Goal: Task Accomplishment & Management: Manage account settings

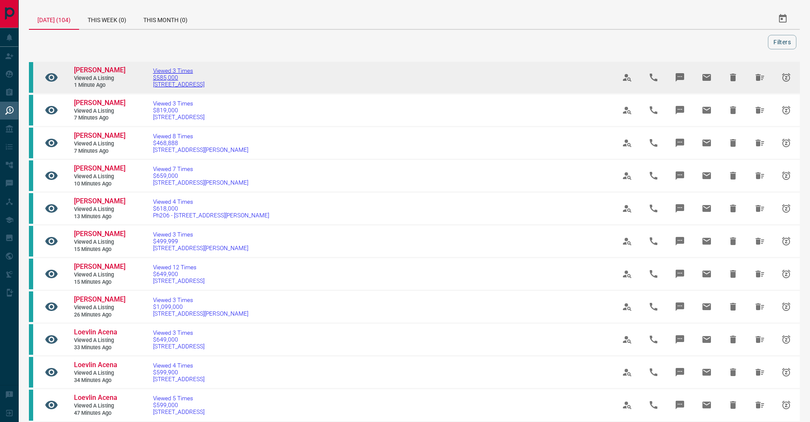
click at [172, 88] on span "[STREET_ADDRESS]" at bounding box center [178, 84] width 51 height 7
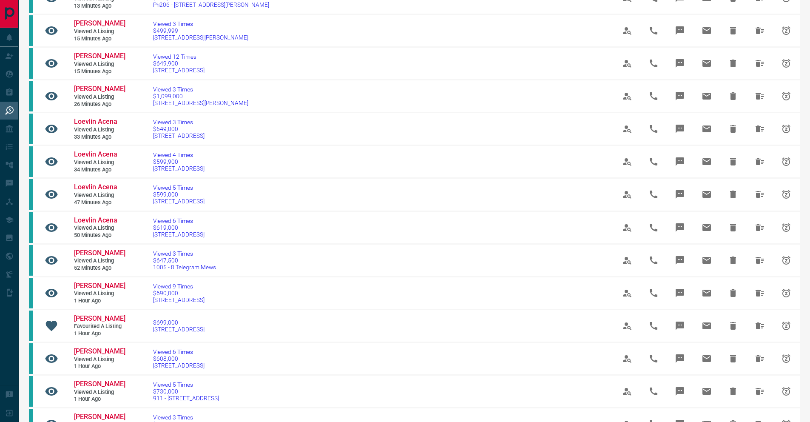
scroll to position [421, 0]
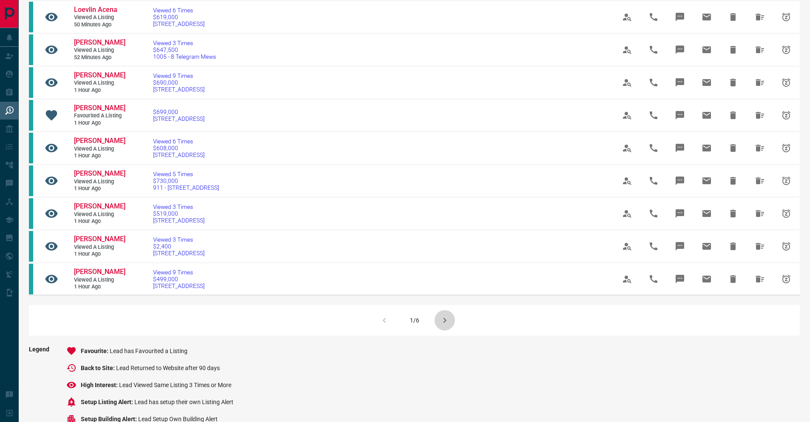
click at [440, 325] on icon "button" at bounding box center [444, 320] width 10 height 10
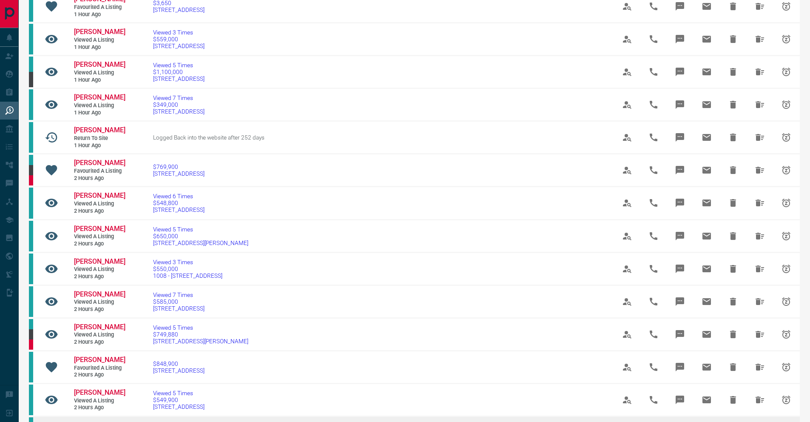
scroll to position [428, 0]
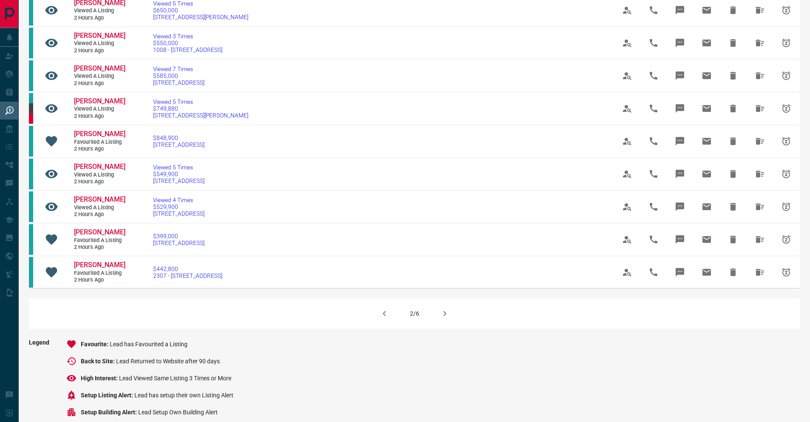
click at [446, 318] on icon "button" at bounding box center [444, 313] width 10 height 10
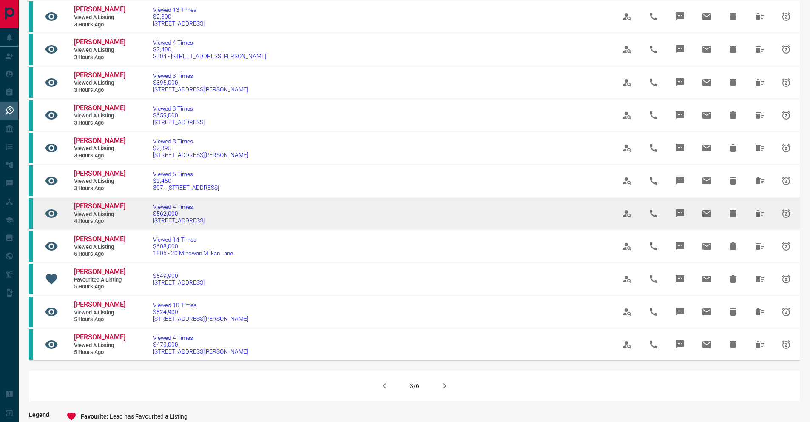
scroll to position [549, 0]
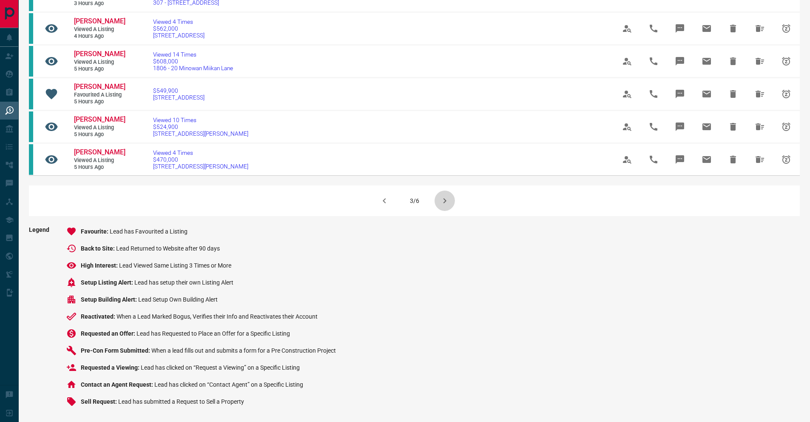
click at [436, 206] on button "button" at bounding box center [444, 200] width 20 height 20
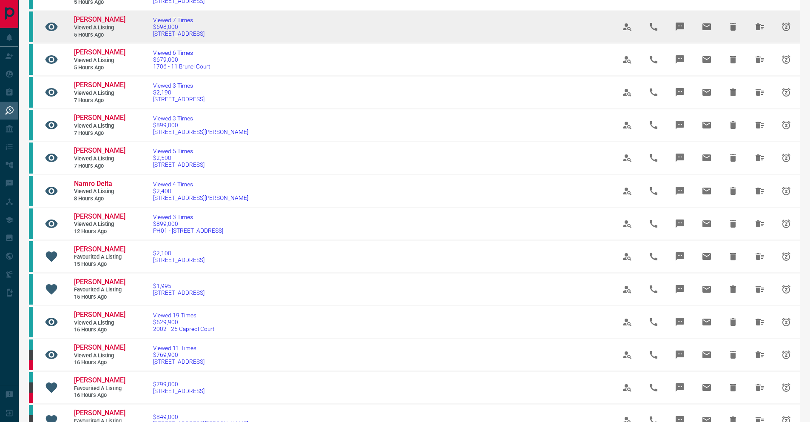
scroll to position [419, 0]
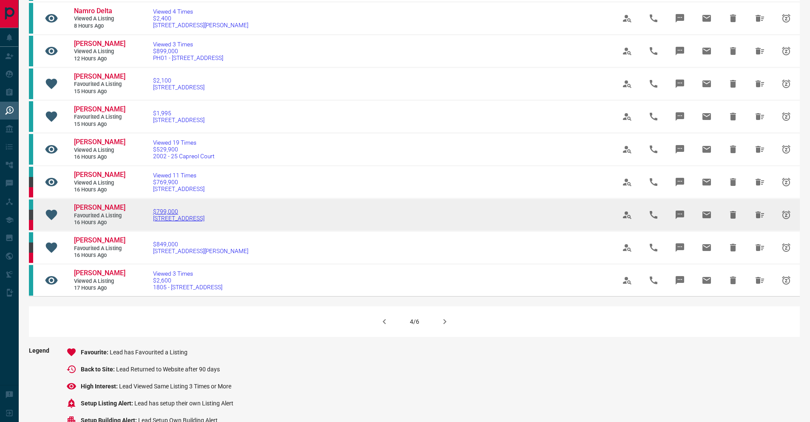
click at [169, 221] on span "[STREET_ADDRESS]" at bounding box center [178, 218] width 51 height 7
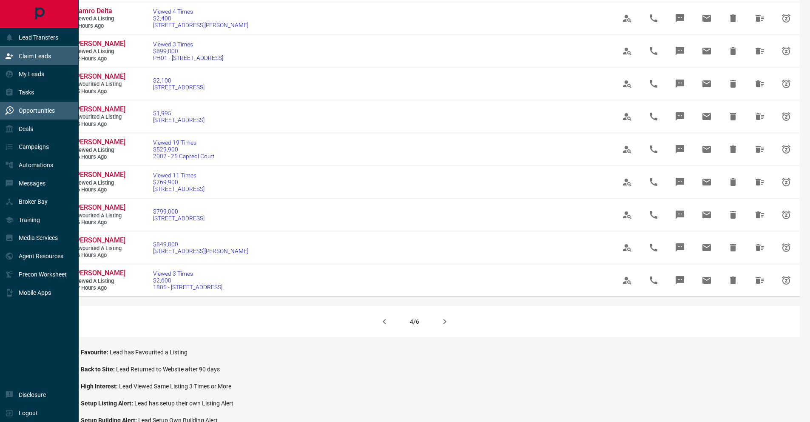
click at [26, 56] on p "Claim Leads" at bounding box center [35, 56] width 32 height 7
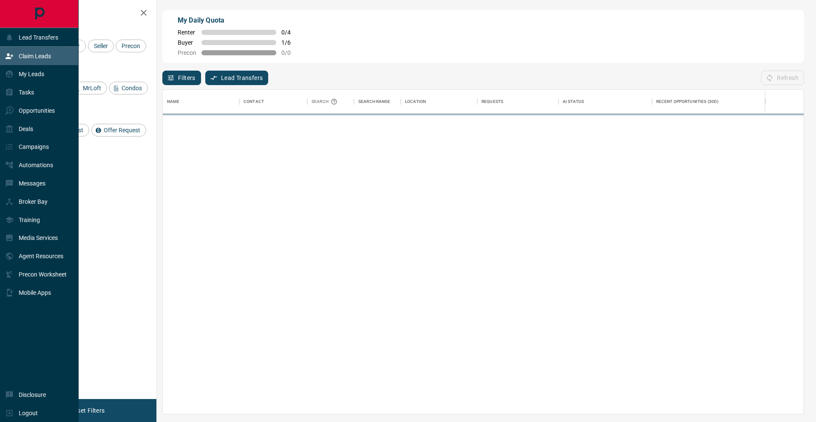
scroll to position [317, 634]
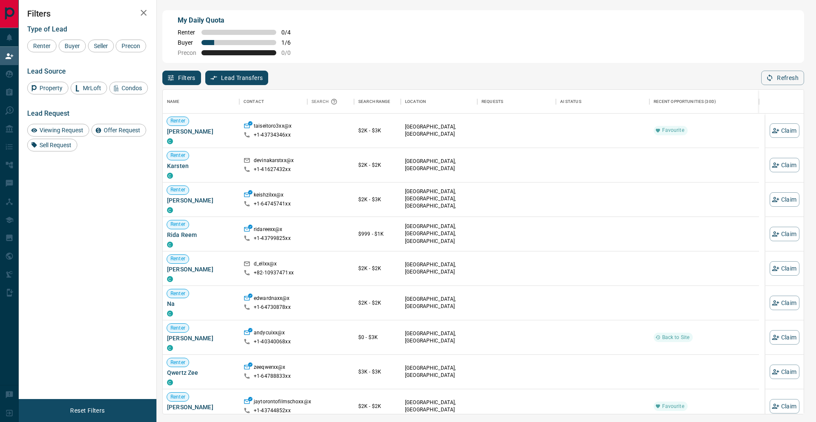
click at [182, 65] on div "Filters Lead Transfers 0 Refresh" at bounding box center [483, 74] width 642 height 22
click at [76, 48] on span "Buyer" at bounding box center [72, 45] width 21 height 7
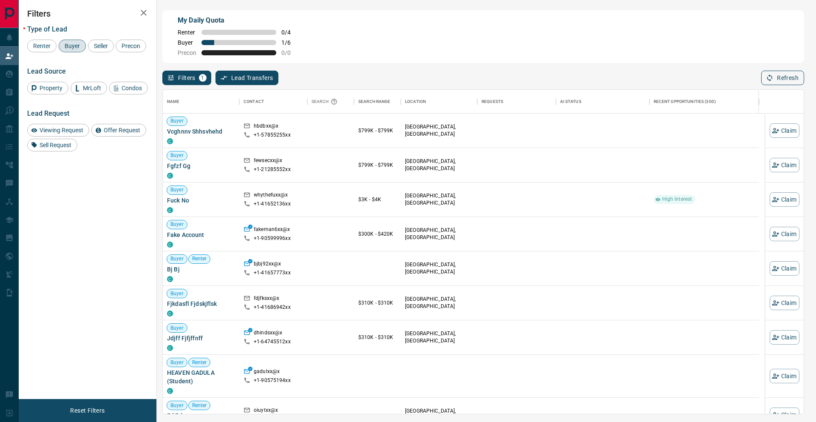
click at [777, 79] on button "Refresh" at bounding box center [782, 78] width 43 height 14
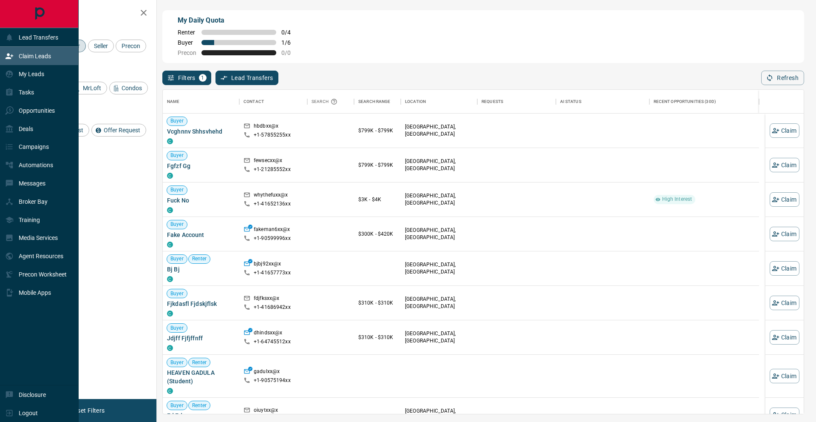
click at [17, 50] on div "Claim Leads" at bounding box center [28, 56] width 46 height 14
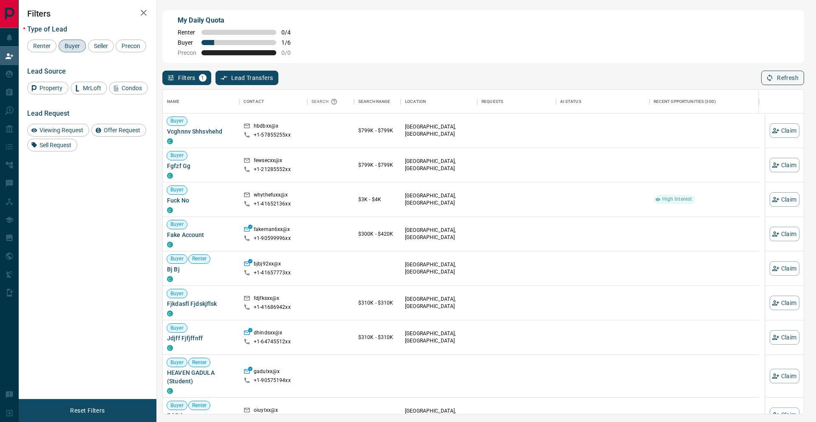
click at [766, 79] on icon "button" at bounding box center [770, 78] width 8 height 8
click at [767, 74] on icon "button" at bounding box center [770, 78] width 8 height 8
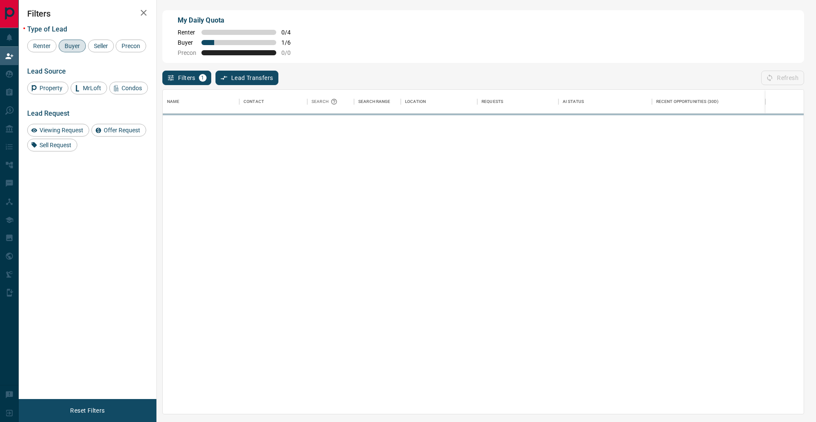
scroll to position [317, 634]
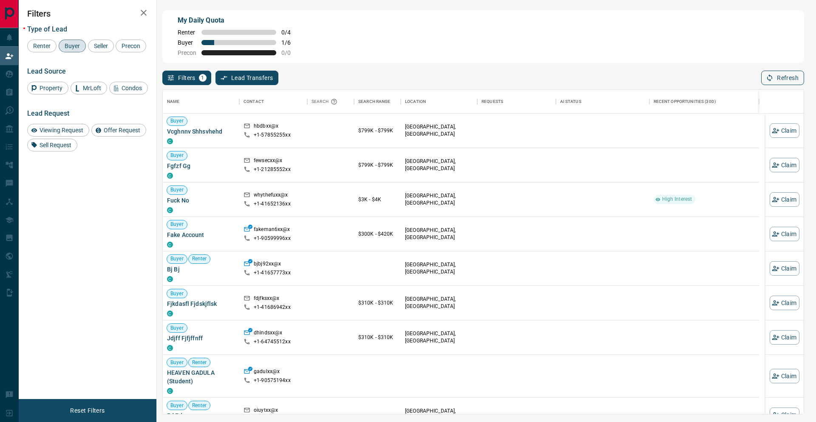
click at [784, 76] on button "Refresh" at bounding box center [782, 78] width 43 height 14
click at [784, 79] on button "Refresh" at bounding box center [782, 78] width 43 height 14
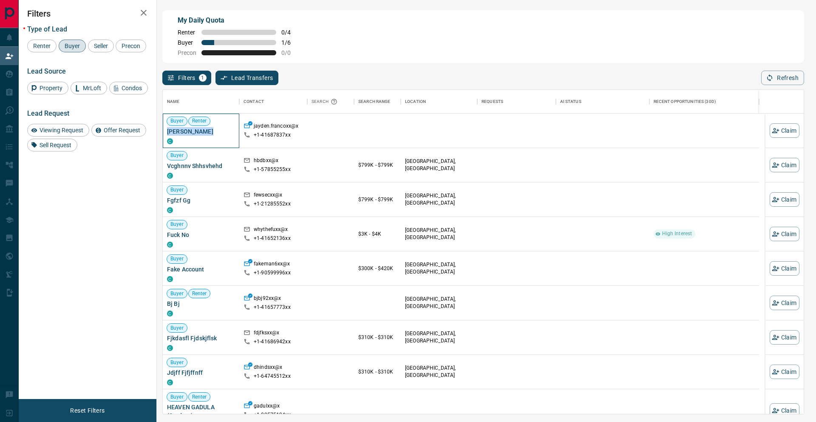
drag, startPoint x: 208, startPoint y: 131, endPoint x: 163, endPoint y: 134, distance: 44.7
click at [163, 134] on div "Buyer Renter [PERSON_NAME]" at bounding box center [201, 130] width 76 height 34
copy span "[PERSON_NAME]"
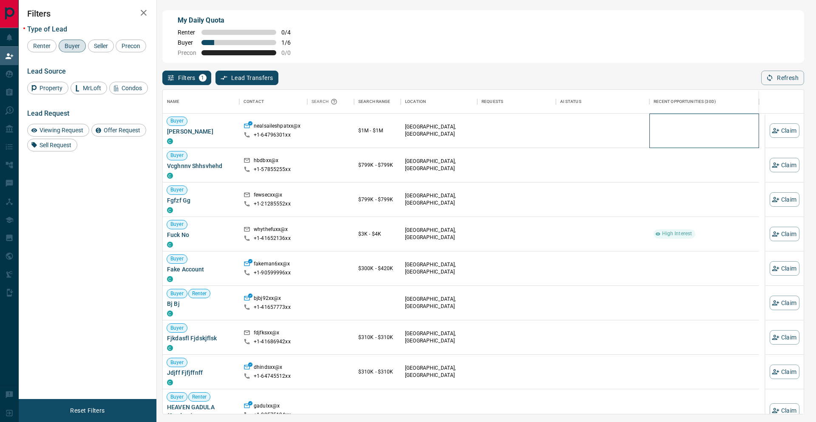
click at [736, 125] on div at bounding box center [704, 130] width 101 height 34
click at [785, 127] on button "Claim" at bounding box center [785, 130] width 30 height 14
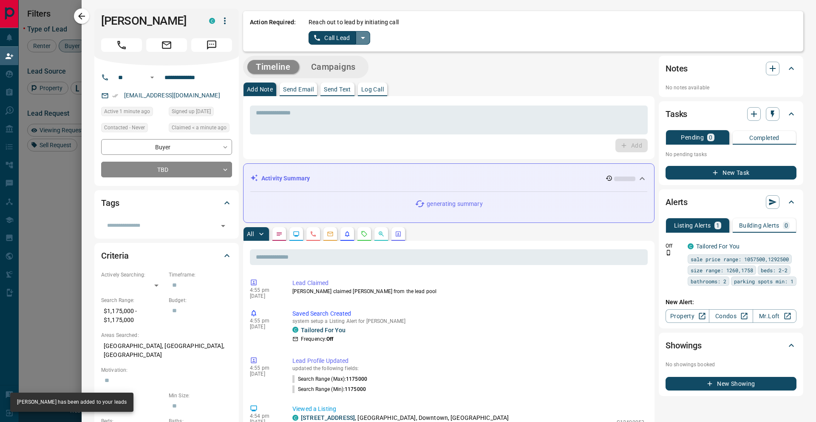
click at [360, 36] on icon "split button" at bounding box center [363, 38] width 10 height 10
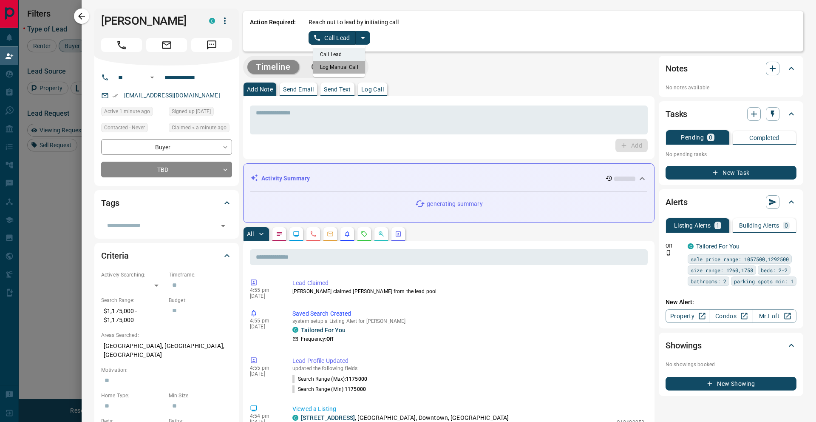
click at [343, 66] on li "Log Manual Call" at bounding box center [339, 67] width 52 height 13
click at [331, 39] on button "Log Manual Call" at bounding box center [337, 38] width 56 height 14
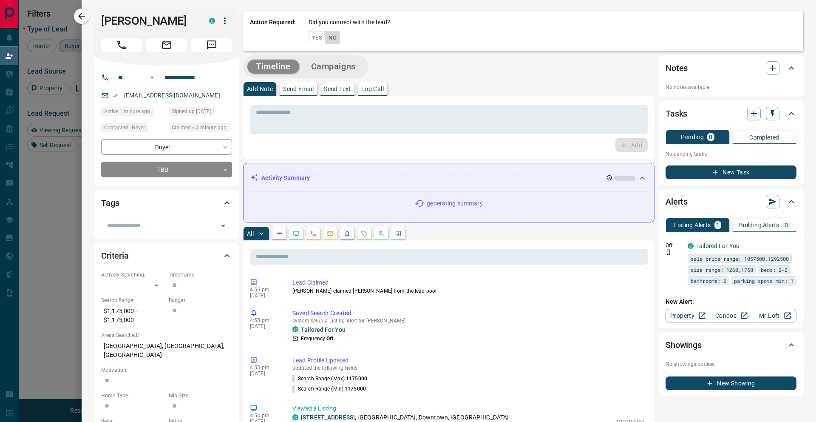
click at [336, 37] on button "No" at bounding box center [332, 37] width 15 height 13
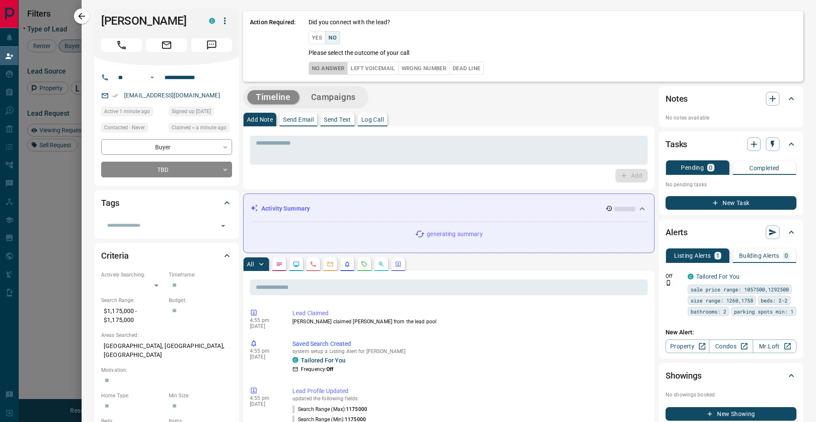
click at [329, 65] on button "No Answer" at bounding box center [328, 68] width 39 height 13
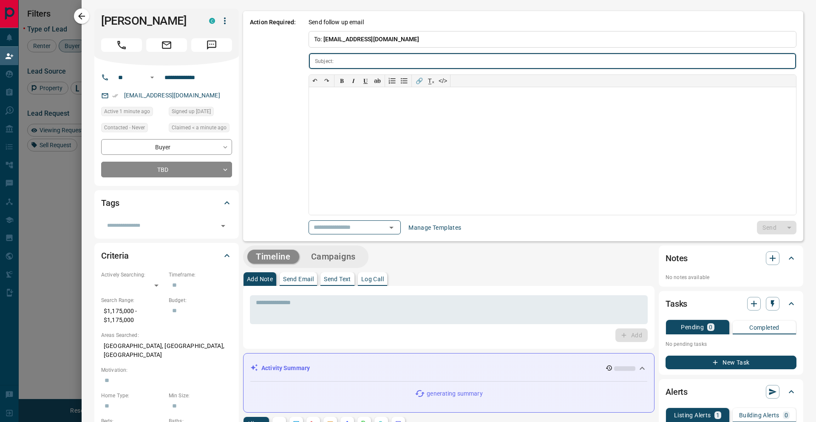
type input "**********"
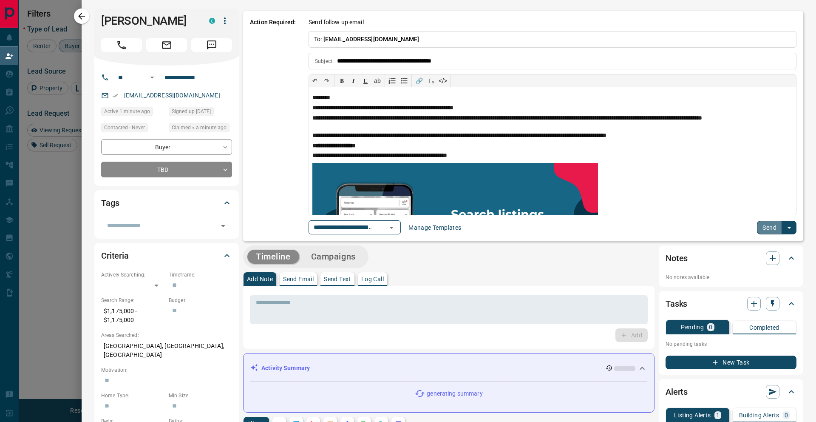
click at [757, 230] on button "Send" at bounding box center [769, 228] width 25 height 14
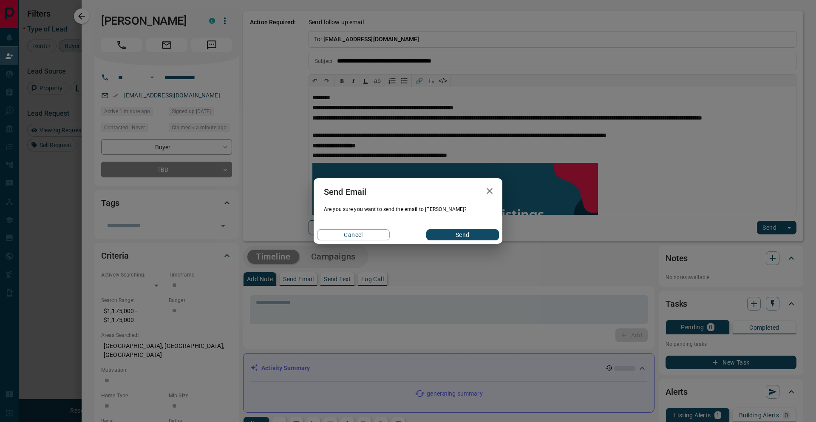
click at [440, 234] on button "Send" at bounding box center [462, 234] width 73 height 11
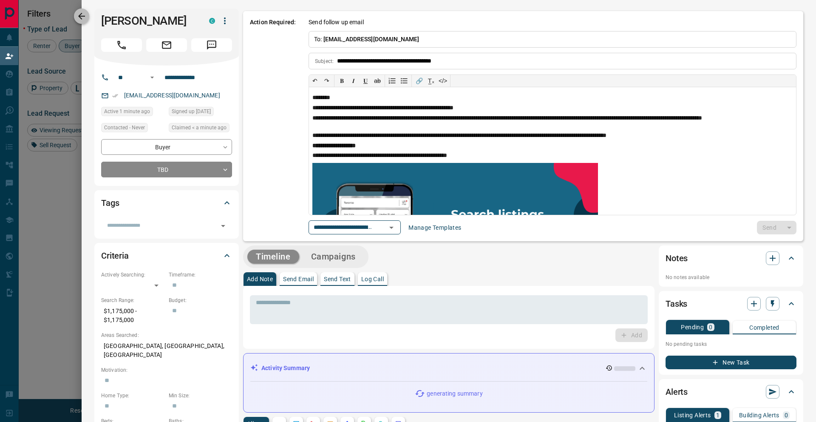
click at [82, 17] on icon "button" at bounding box center [81, 16] width 10 height 10
